Goal: Check status: Check status

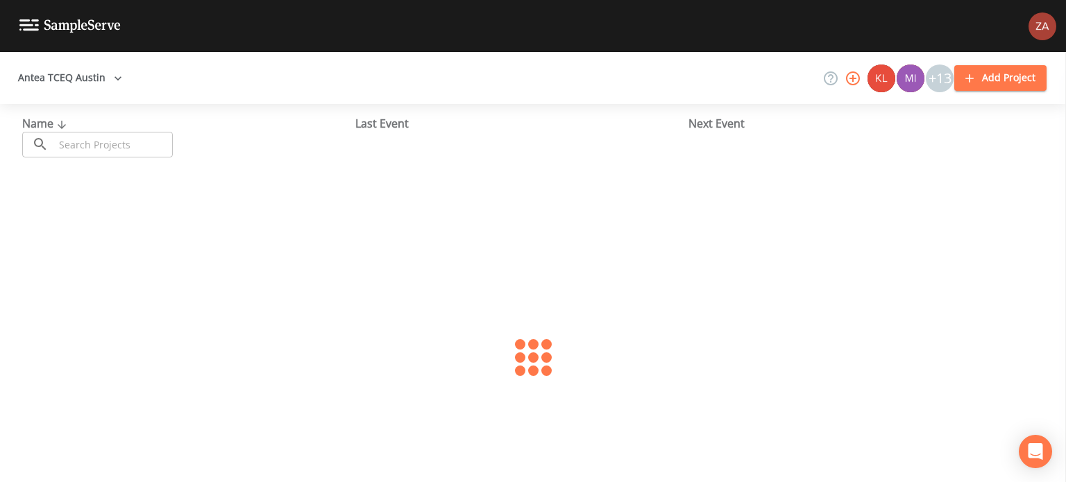
click at [101, 71] on button "Antea TCEQ Austin" at bounding box center [69, 78] width 115 height 26
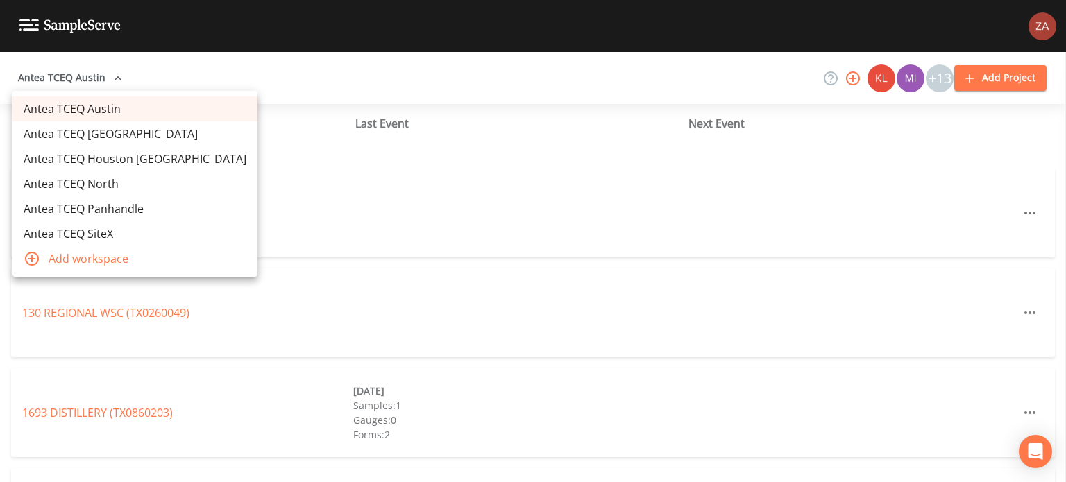
click at [95, 176] on link "Antea TCEQ North" at bounding box center [134, 183] width 245 height 25
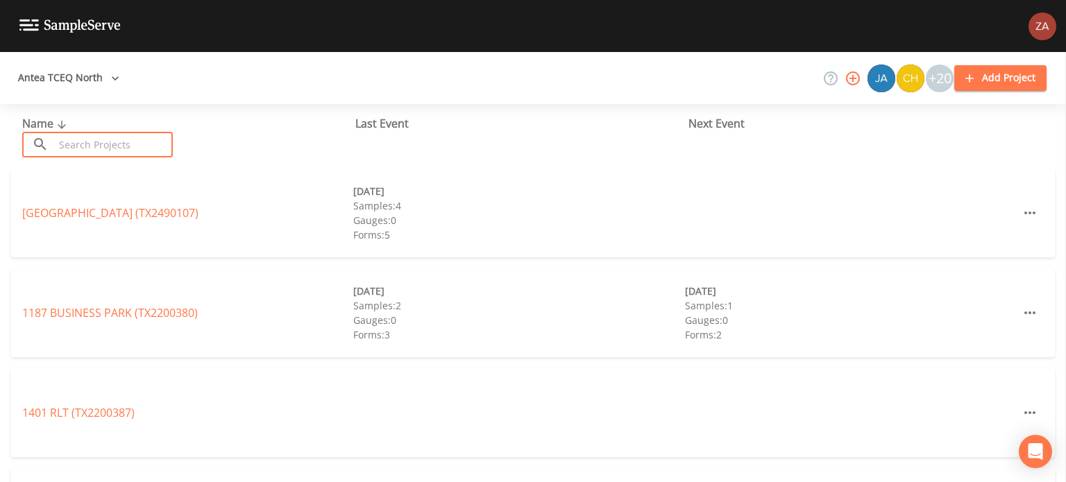
click at [136, 144] on input "text" at bounding box center [113, 145] width 119 height 26
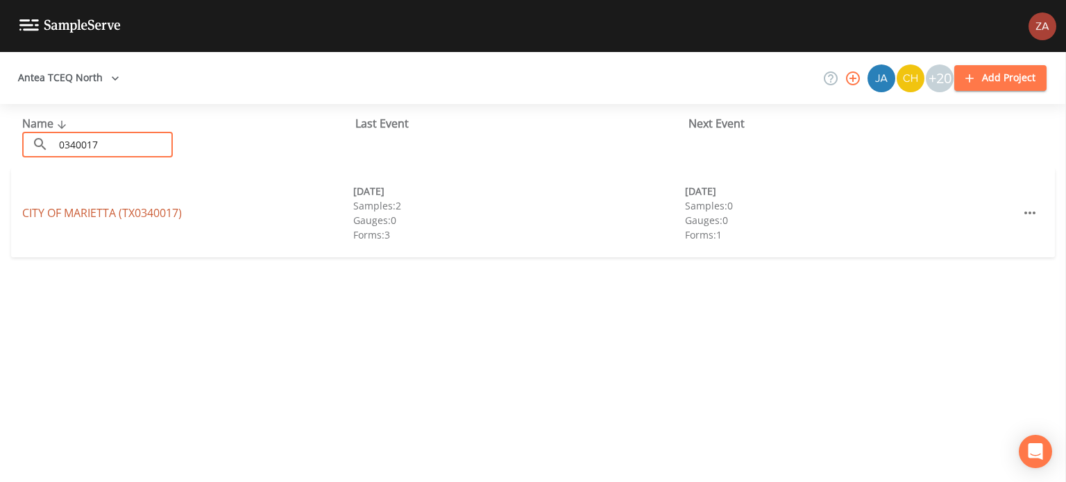
type input "0340017"
click at [128, 213] on link "CITY OF MARIETTA (TX0340017)" at bounding box center [102, 212] width 160 height 15
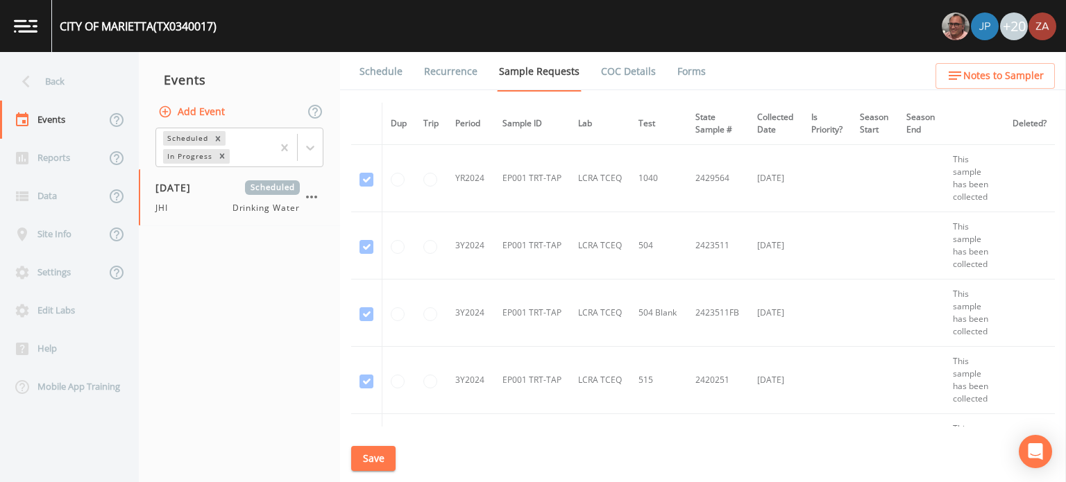
click at [384, 56] on link "Schedule" at bounding box center [380, 71] width 47 height 39
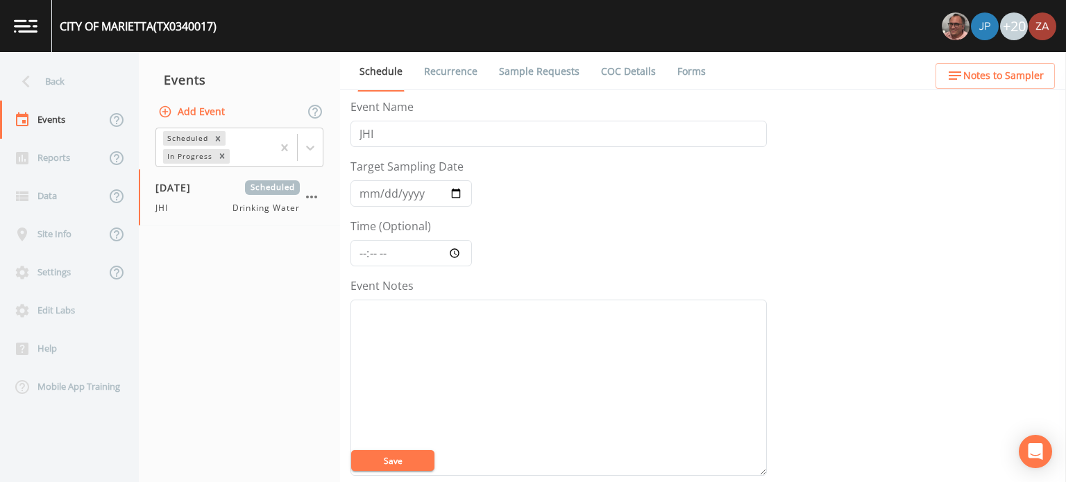
click at [437, 77] on link "Recurrence" at bounding box center [451, 71] width 58 height 39
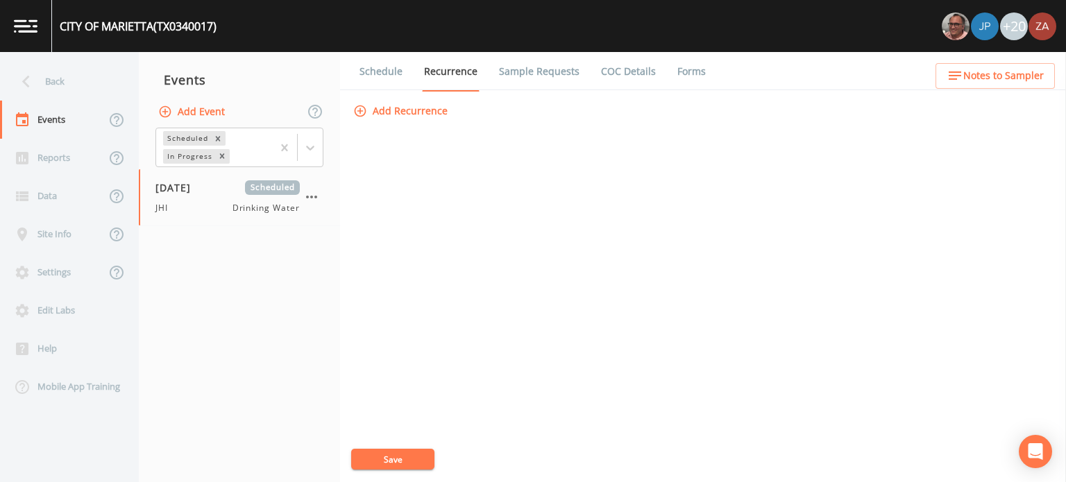
click at [533, 77] on link "Sample Requests" at bounding box center [539, 71] width 85 height 39
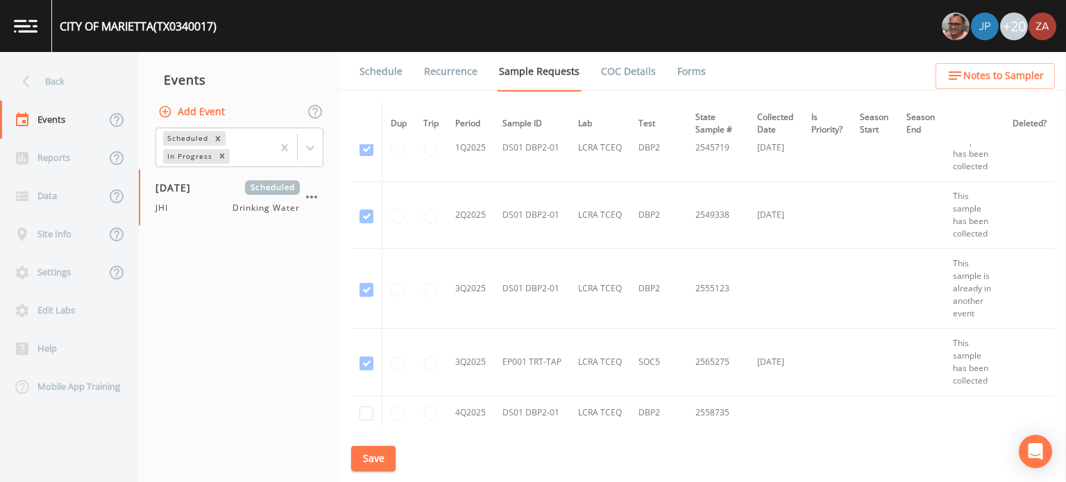
scroll to position [1110, 0]
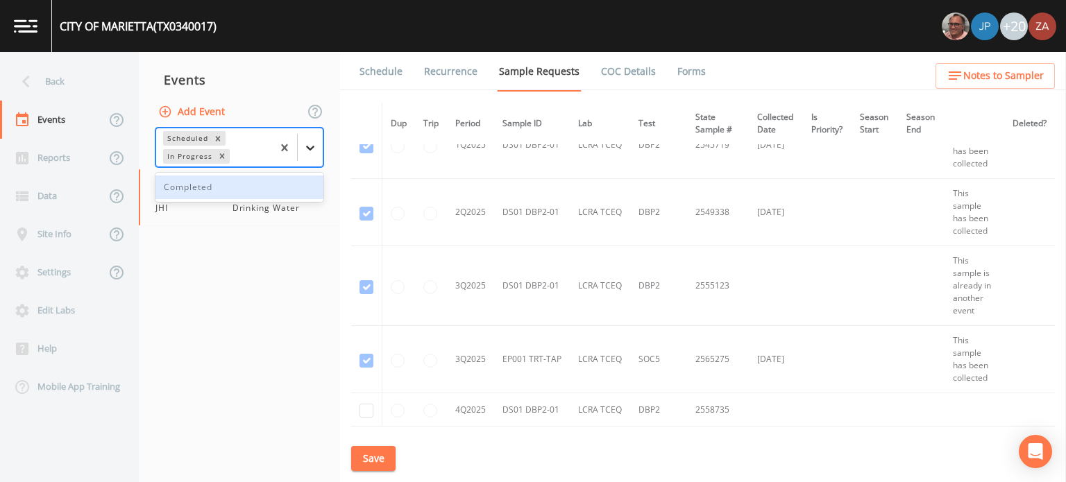
click at [313, 148] on icon at bounding box center [310, 148] width 14 height 14
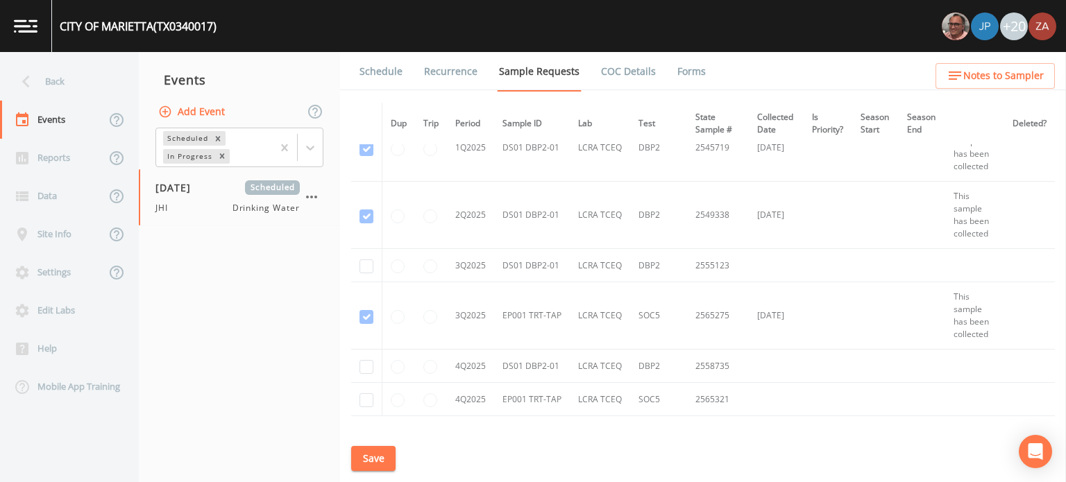
scroll to position [1110, 0]
